Goal: Transaction & Acquisition: Purchase product/service

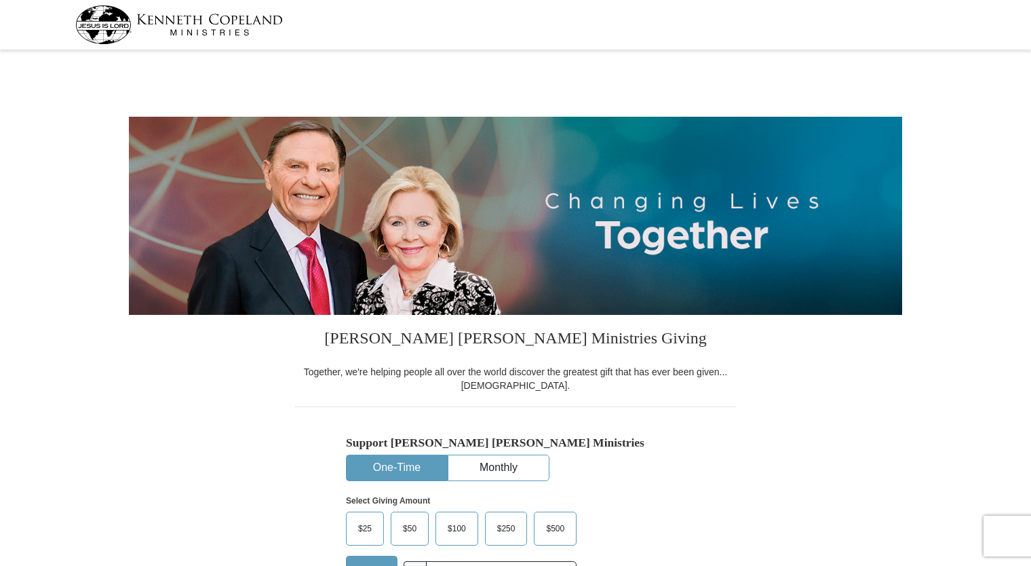
select select "KY"
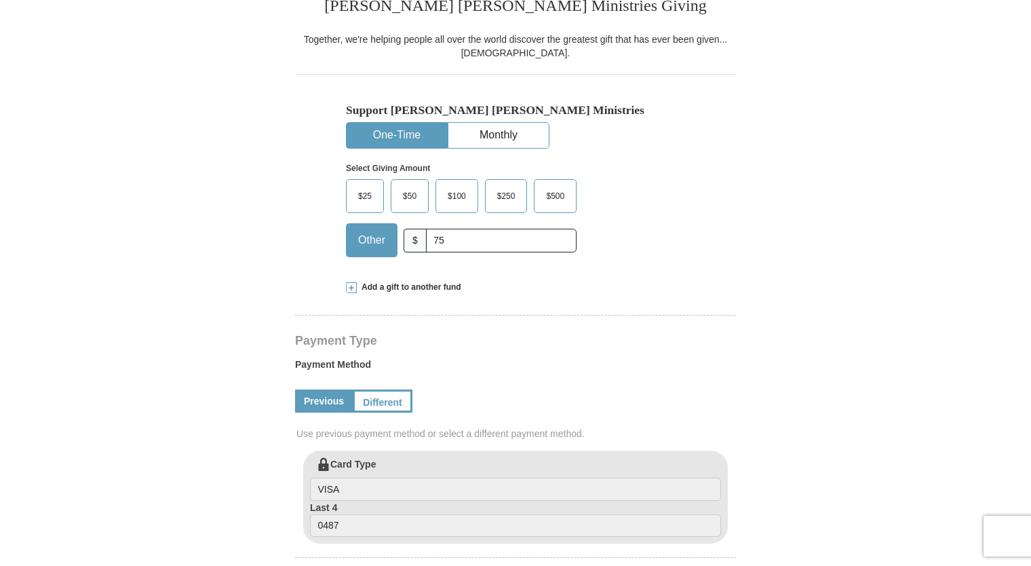
type input "75"
click at [714, 370] on label "Payment Method" at bounding box center [515, 368] width 441 height 20
click at [360, 290] on span "Add a gift to another fund" at bounding box center [409, 288] width 104 height 12
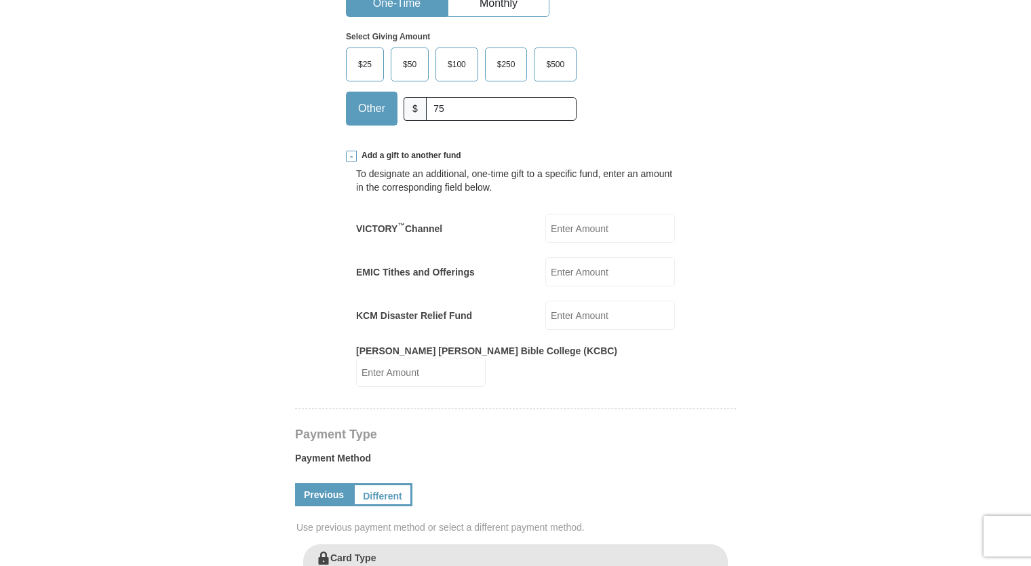
scroll to position [464, 0]
click at [595, 272] on input "EMIC Tithes and Offerings" at bounding box center [610, 271] width 130 height 29
type input "75"
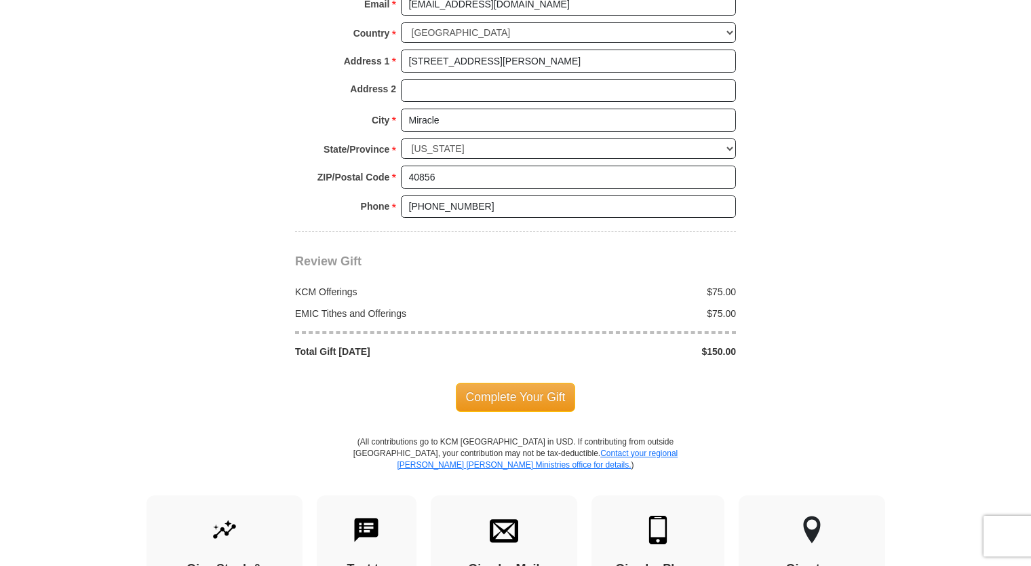
scroll to position [1276, 0]
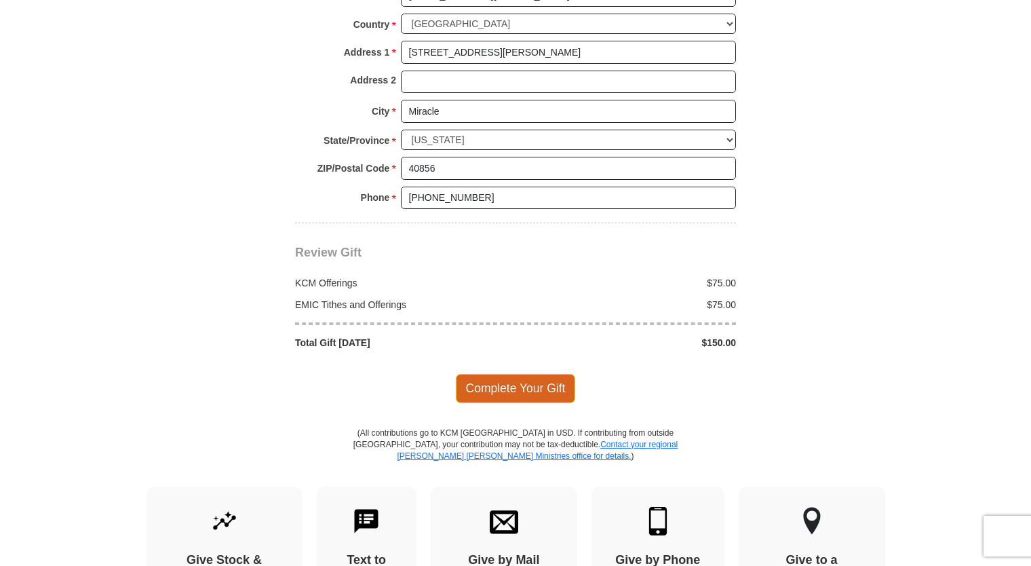
click at [521, 374] on span "Complete Your Gift" at bounding box center [516, 388] width 120 height 28
